Goal: Information Seeking & Learning: Learn about a topic

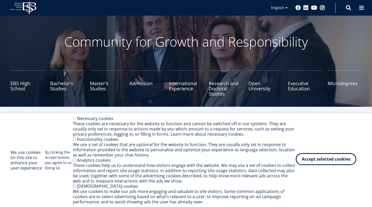
click at [313, 160] on button "Accept selected cookies" at bounding box center [325, 159] width 61 height 12
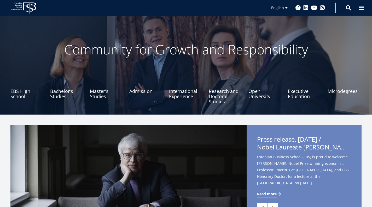
scroll to position [3, 0]
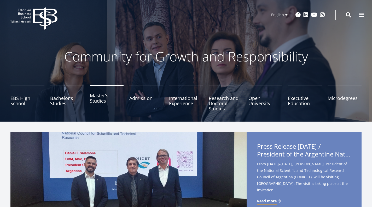
click at [95, 98] on link "Master's Studies" at bounding box center [107, 98] width 34 height 26
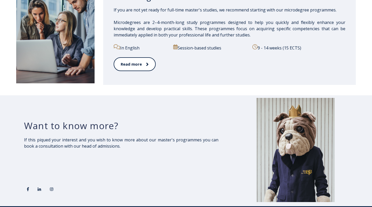
scroll to position [869, 0]
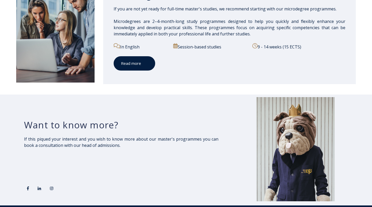
click at [143, 69] on link "Read more" at bounding box center [133, 63] width 41 height 14
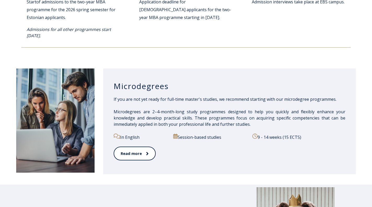
scroll to position [778, 0]
click at [131, 150] on link "Read more" at bounding box center [133, 154] width 41 height 14
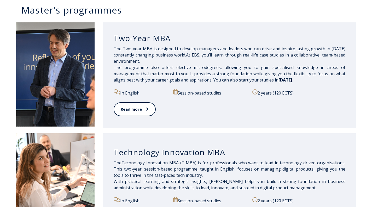
scroll to position [266, 0]
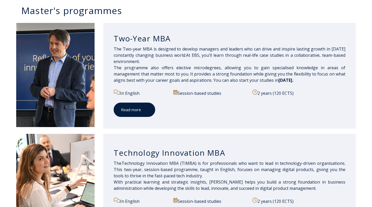
click at [141, 107] on link "Read more" at bounding box center [133, 110] width 41 height 14
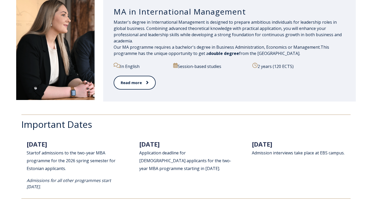
scroll to position [650, 0]
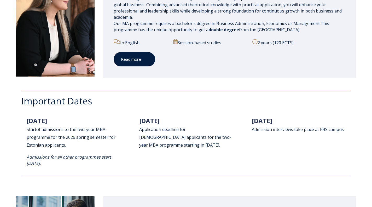
click at [136, 59] on link "Read more" at bounding box center [133, 59] width 41 height 14
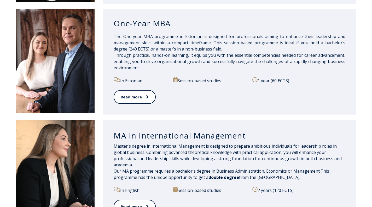
scroll to position [498, 0]
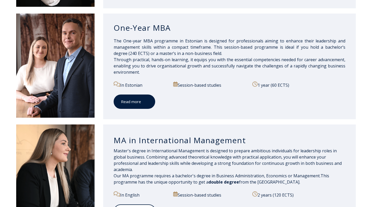
click at [148, 103] on link "Read more" at bounding box center [133, 102] width 41 height 14
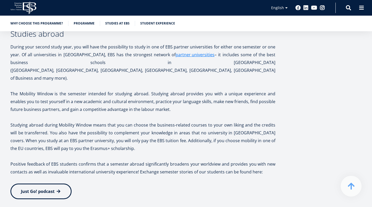
scroll to position [1005, 0]
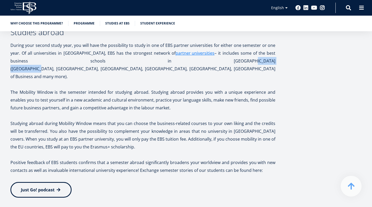
drag, startPoint x: 32, startPoint y: 61, endPoint x: 81, endPoint y: 63, distance: 48.6
click at [81, 63] on p "During your second study year, you will have the possibility to study in one of…" at bounding box center [142, 60] width 265 height 39
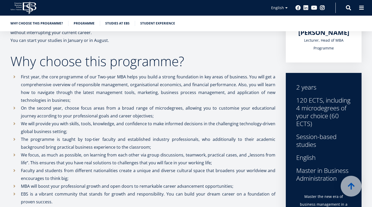
scroll to position [141, 0]
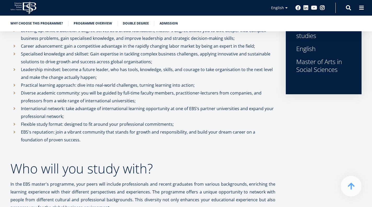
scroll to position [181, 0]
